Goal: Task Accomplishment & Management: Complete application form

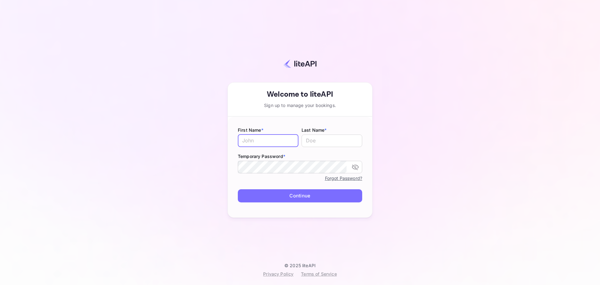
click at [270, 136] on input "text" at bounding box center [268, 140] width 61 height 12
click at [256, 140] on input "text" at bounding box center [268, 140] width 61 height 12
type input "A"
type input "Traveloka"
click at [319, 141] on input "3" at bounding box center [331, 140] width 61 height 12
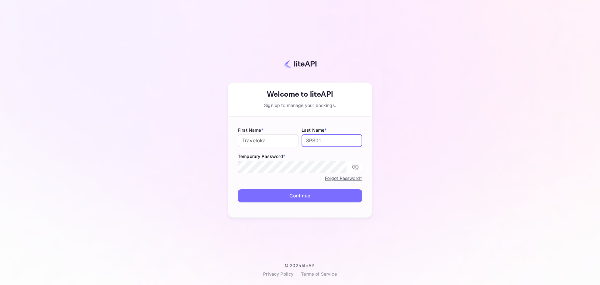
type input "3PS01"
click at [354, 199] on button "Continue" at bounding box center [300, 195] width 124 height 13
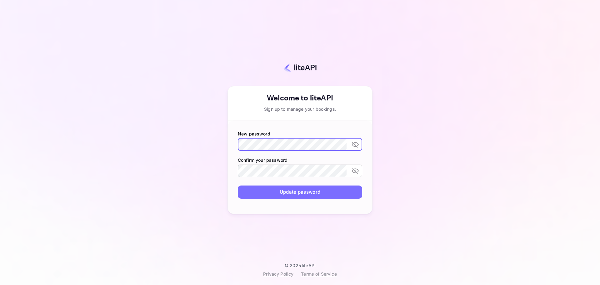
click at [358, 143] on icon "toggle password visibility" at bounding box center [354, 144] width 7 height 7
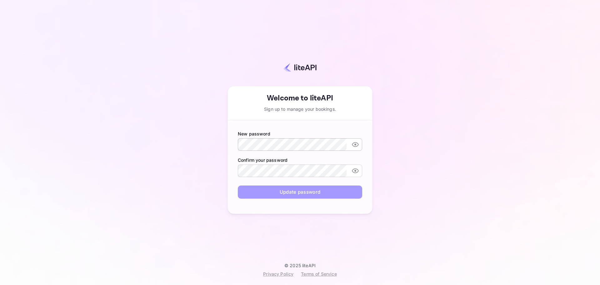
click at [308, 189] on button "Update password" at bounding box center [300, 191] width 124 height 13
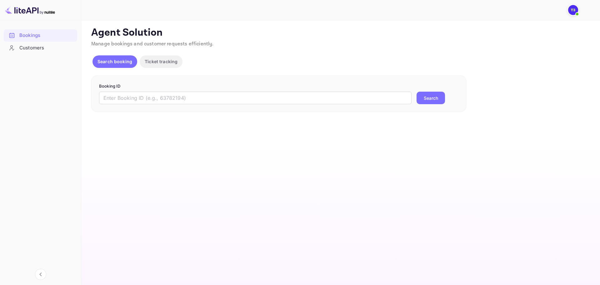
click at [573, 12] on img at bounding box center [573, 10] width 10 height 10
click at [583, 30] on div at bounding box center [300, 142] width 600 height 285
click at [48, 53] on div "Customers" at bounding box center [40, 48] width 73 height 12
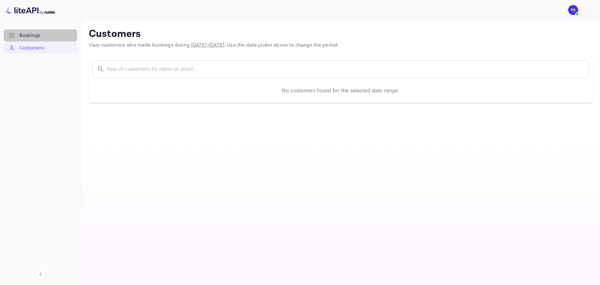
click at [52, 38] on div "Bookings" at bounding box center [46, 35] width 55 height 7
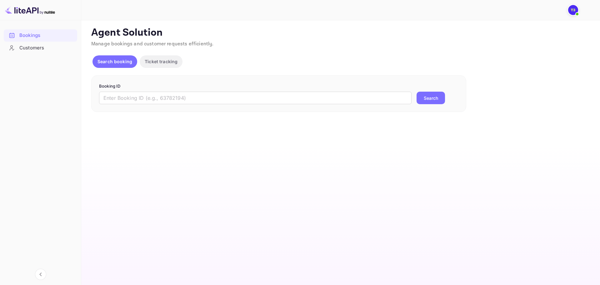
click at [568, 10] on img at bounding box center [573, 10] width 10 height 10
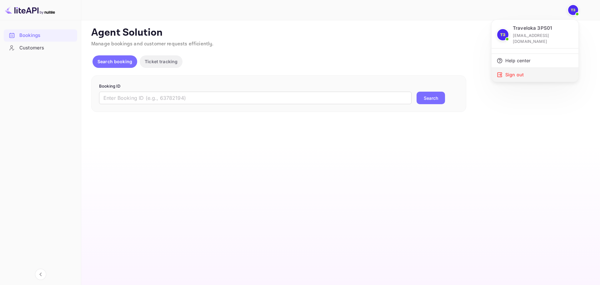
click at [519, 68] on div "Sign out" at bounding box center [534, 75] width 87 height 14
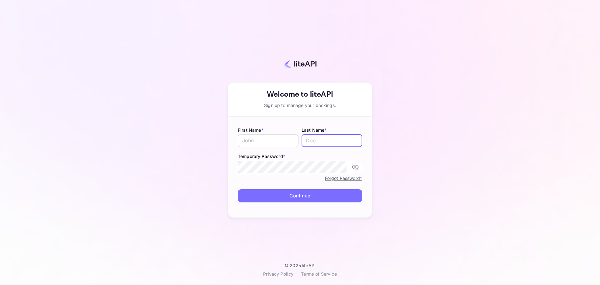
click at [265, 145] on input "text" at bounding box center [268, 140] width 61 height 12
type input "Traveloka"
type input "3PS2"
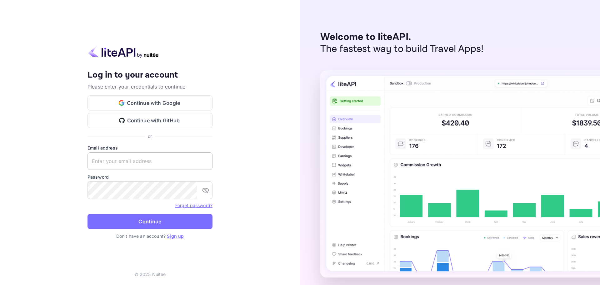
click at [157, 155] on input "text" at bounding box center [149, 160] width 125 height 17
paste input "accom-3ps01@traveloka.com"
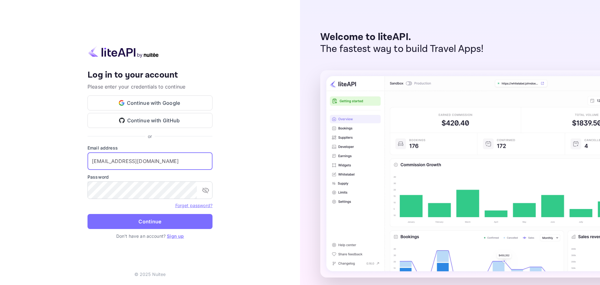
type input "accom-3ps01@traveloka.com"
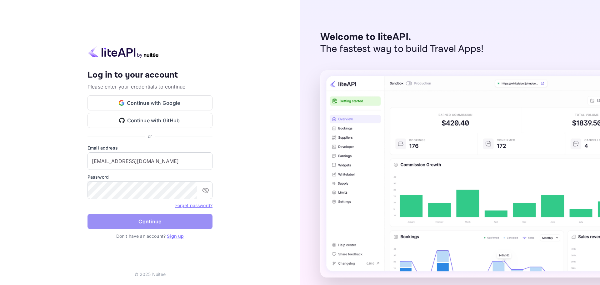
click at [130, 217] on button "Continue" at bounding box center [149, 221] width 125 height 15
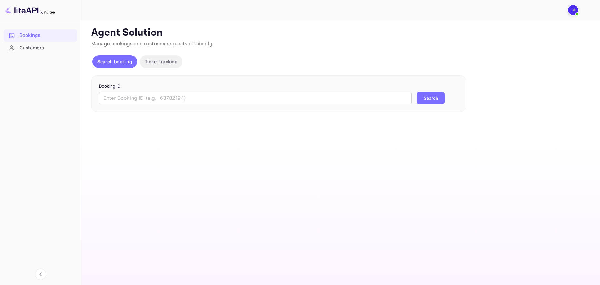
click at [568, 8] on div at bounding box center [572, 9] width 11 height 11
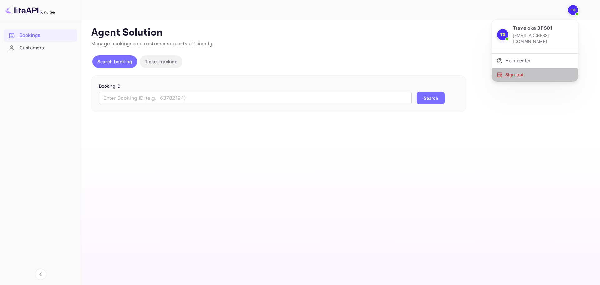
click at [523, 68] on div "Sign out" at bounding box center [534, 75] width 87 height 14
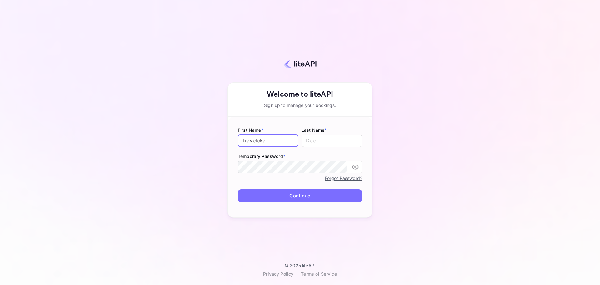
type input "Traveloka"
type input "3PS02"
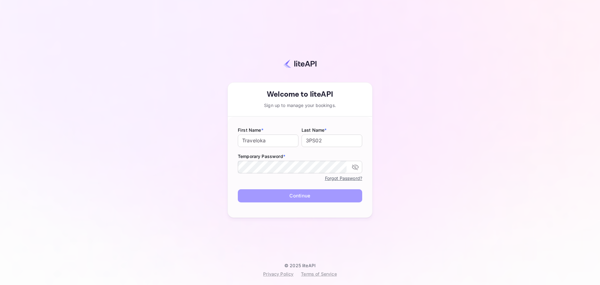
click at [359, 199] on button "Continue" at bounding box center [300, 195] width 124 height 13
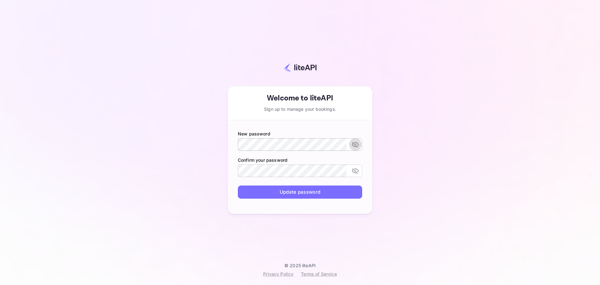
click at [355, 146] on icon "toggle password visibility" at bounding box center [354, 144] width 7 height 7
click at [306, 191] on button "Update password" at bounding box center [300, 191] width 124 height 13
